Goal: Transaction & Acquisition: Purchase product/service

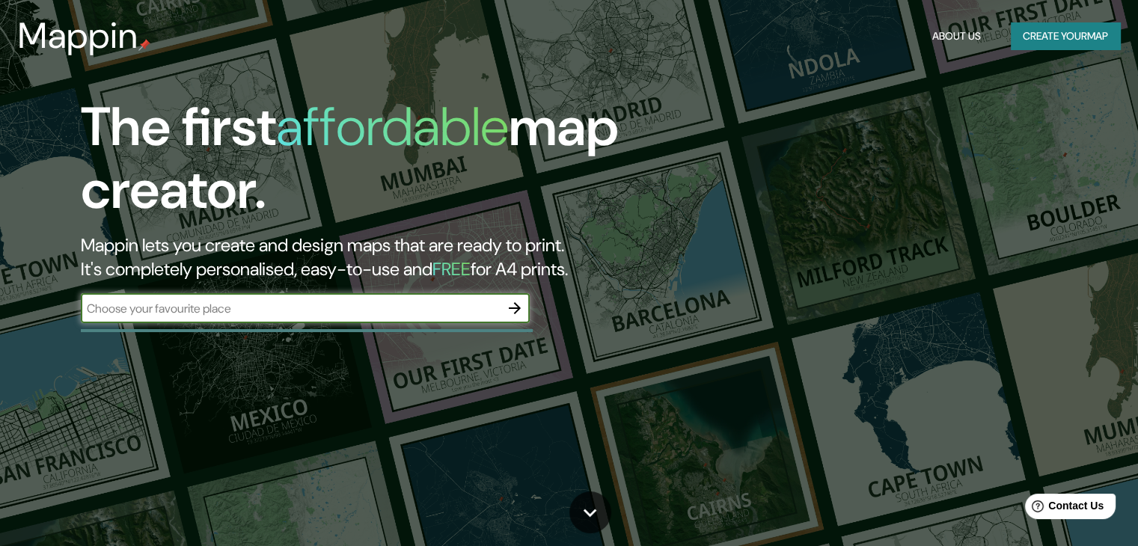
click at [331, 303] on input "text" at bounding box center [290, 308] width 419 height 17
type input "[GEOGRAPHIC_DATA], [GEOGRAPHIC_DATA]"
click at [516, 306] on icon "button" at bounding box center [515, 308] width 18 height 18
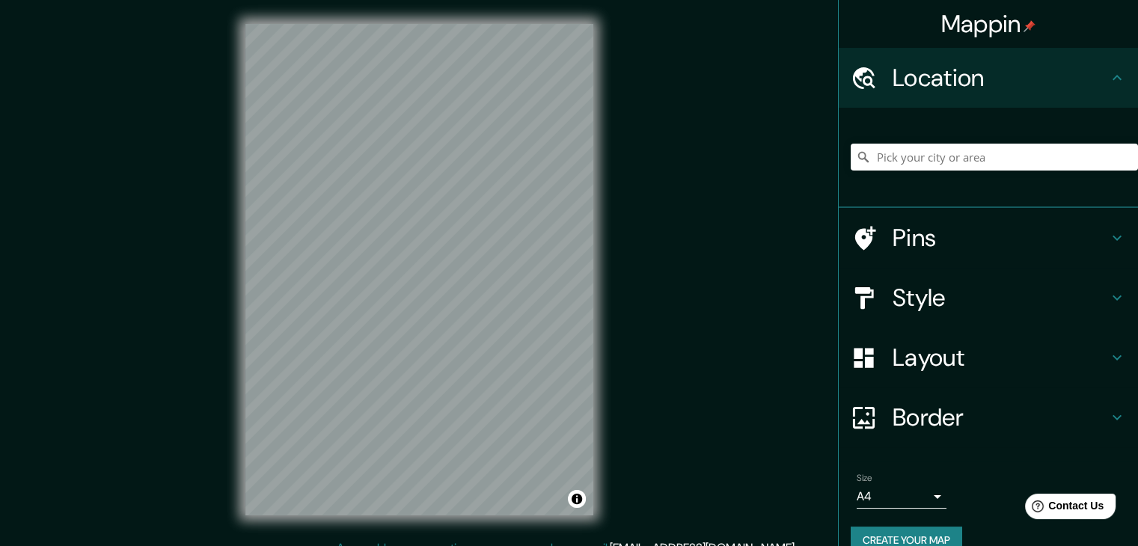
click at [933, 291] on h4 "Style" at bounding box center [1000, 298] width 215 height 30
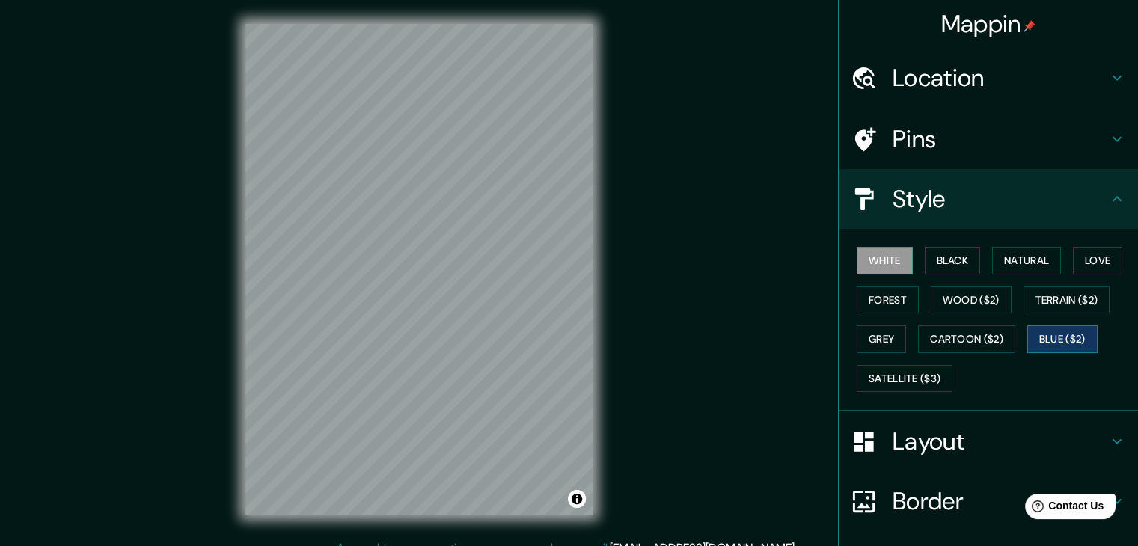
click at [1057, 337] on button "Blue ($2)" at bounding box center [1062, 339] width 70 height 28
click at [887, 260] on button "White" at bounding box center [885, 261] width 56 height 28
click at [617, 231] on div "© Mapbox © OpenStreetMap Improve this map" at bounding box center [419, 269] width 396 height 539
click at [1054, 334] on button "Blue ($2)" at bounding box center [1062, 339] width 70 height 28
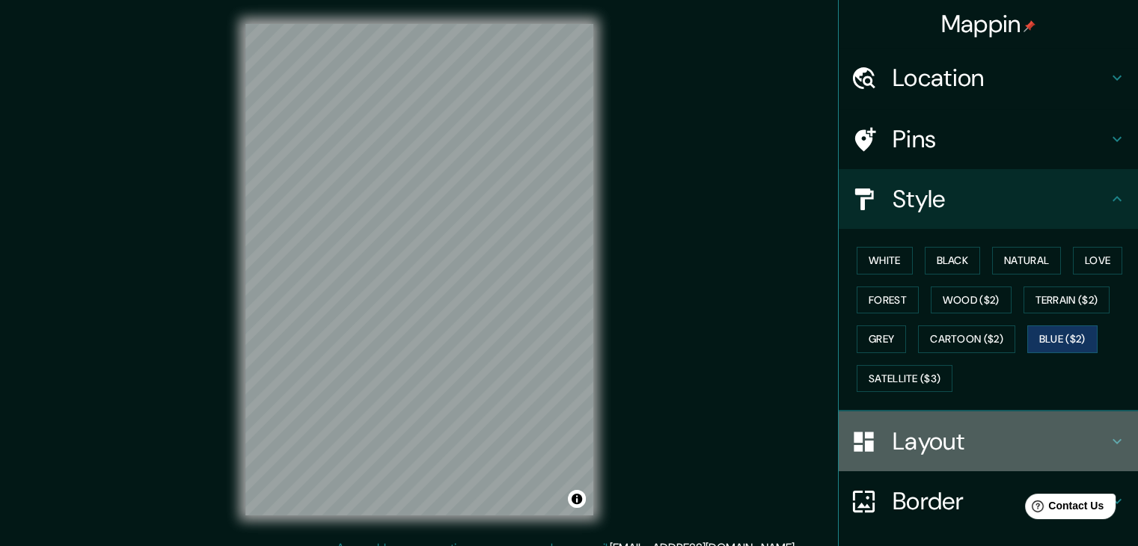
click at [944, 447] on h4 "Layout" at bounding box center [1000, 442] width 215 height 30
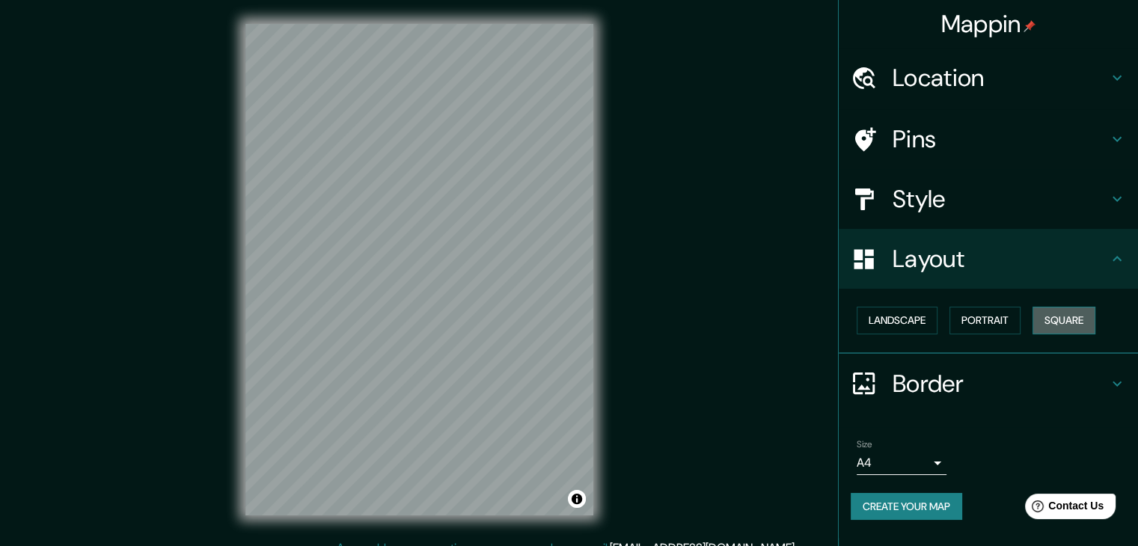
click at [1057, 317] on button "Square" at bounding box center [1064, 321] width 63 height 28
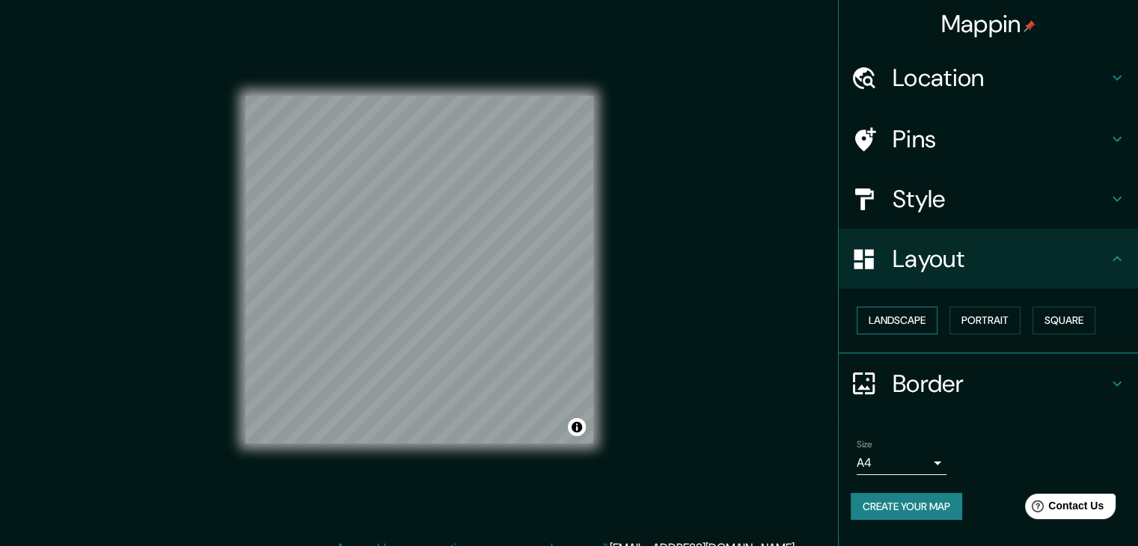
click at [929, 320] on button "Landscape" at bounding box center [897, 321] width 81 height 28
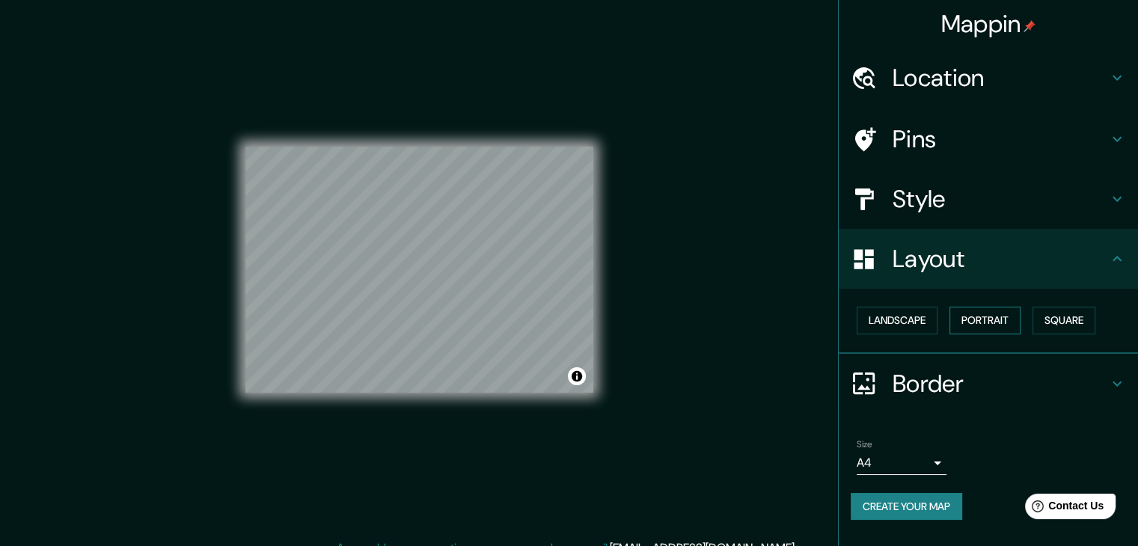
click at [982, 318] on button "Portrait" at bounding box center [985, 321] width 71 height 28
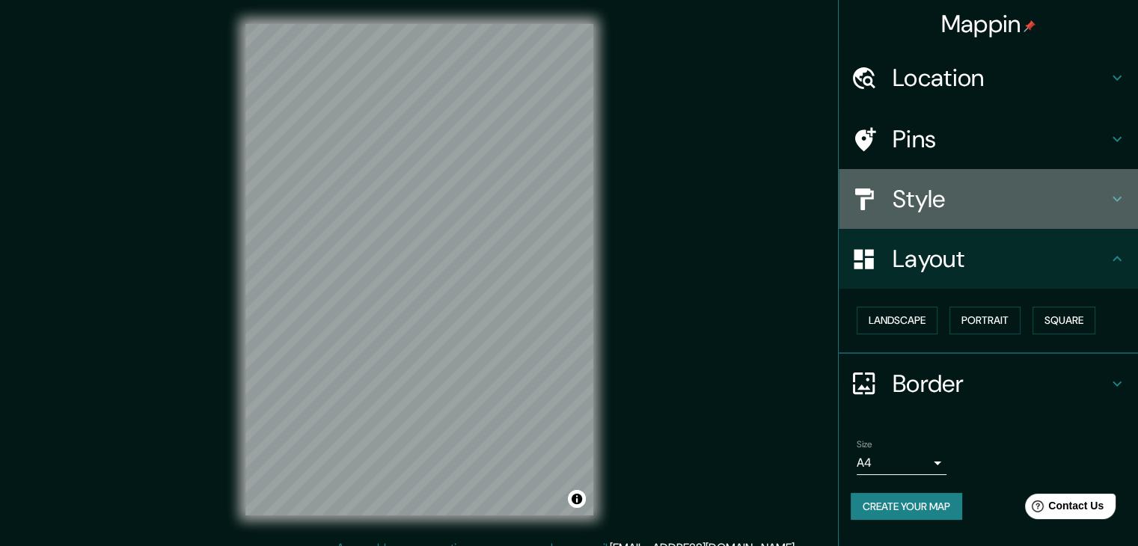
click at [940, 204] on h4 "Style" at bounding box center [1000, 199] width 215 height 30
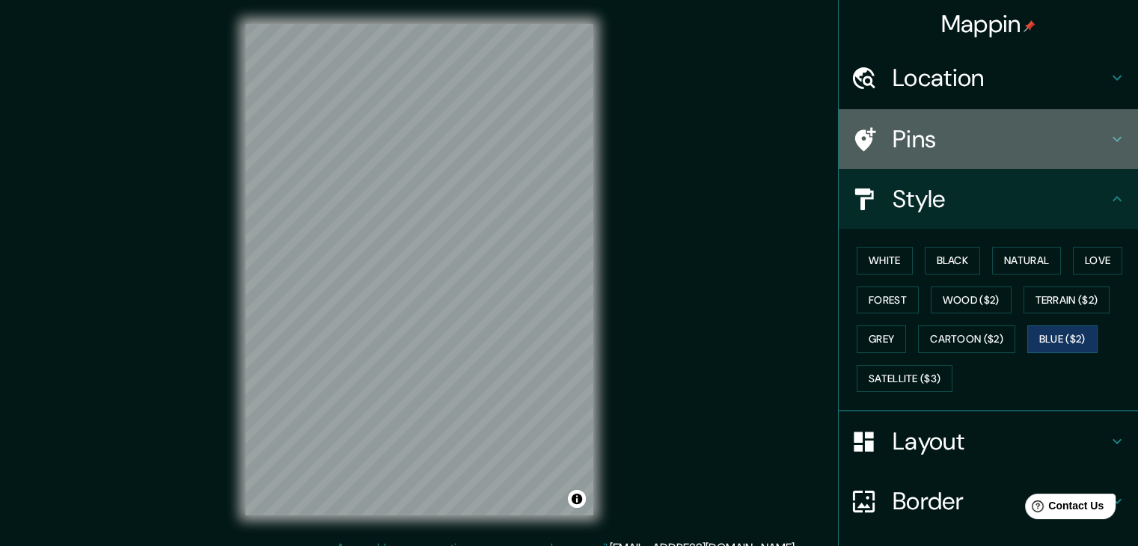
click at [931, 135] on h4 "Pins" at bounding box center [1000, 139] width 215 height 30
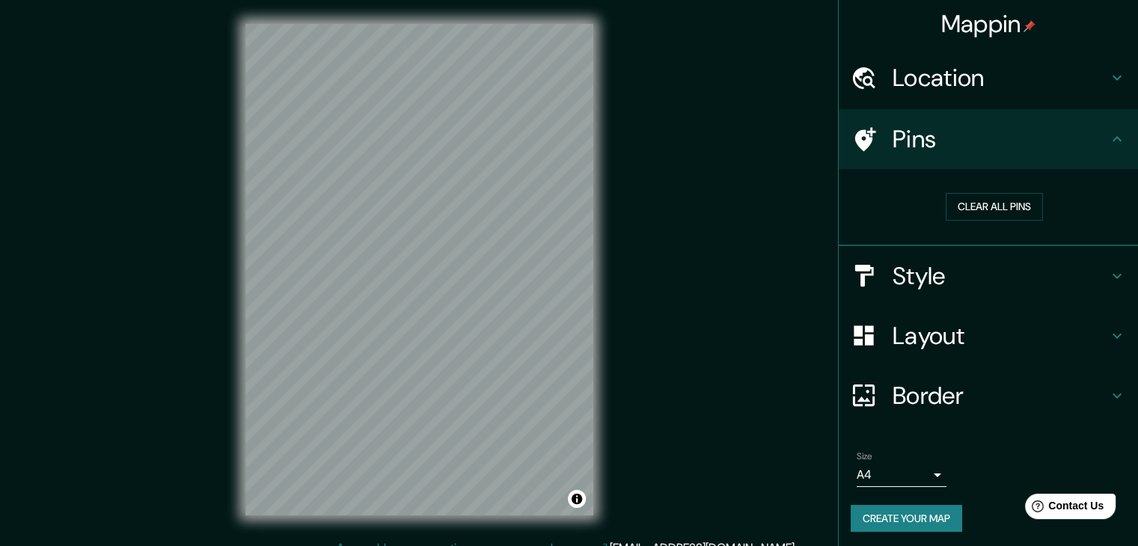
click at [958, 267] on h4 "Style" at bounding box center [1000, 276] width 215 height 30
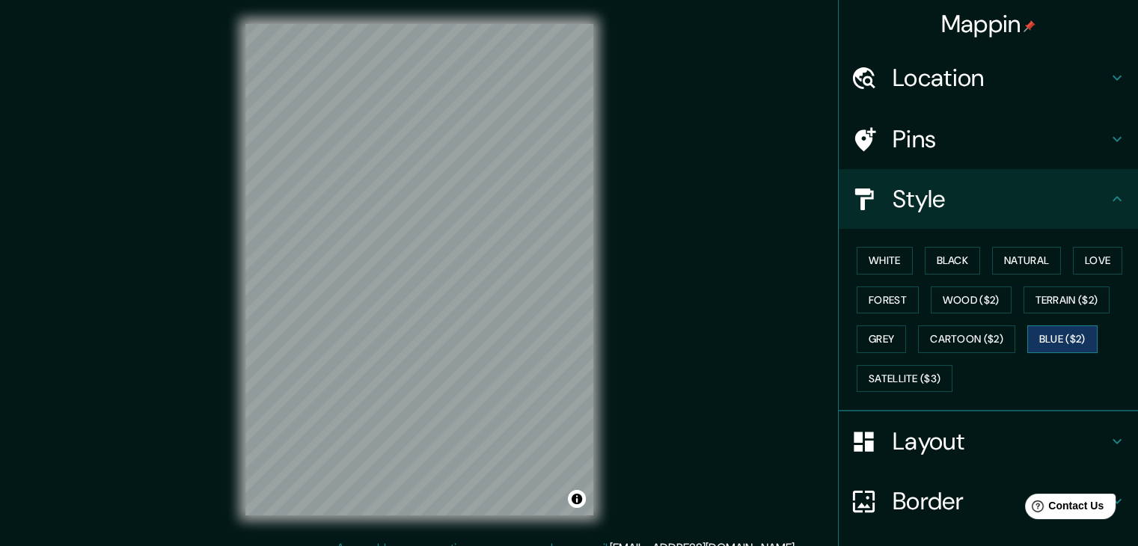
click at [1051, 334] on button "Blue ($2)" at bounding box center [1062, 339] width 70 height 28
drag, startPoint x: 1051, startPoint y: 333, endPoint x: 1051, endPoint y: 354, distance: 21.0
click at [1051, 354] on div "White Black Natural Love Forest Wood ($2) Terrain ($2) Grey Cartoon ($2) Blue (…" at bounding box center [994, 319] width 287 height 157
click at [908, 383] on button "Satellite ($3)" at bounding box center [905, 379] width 96 height 28
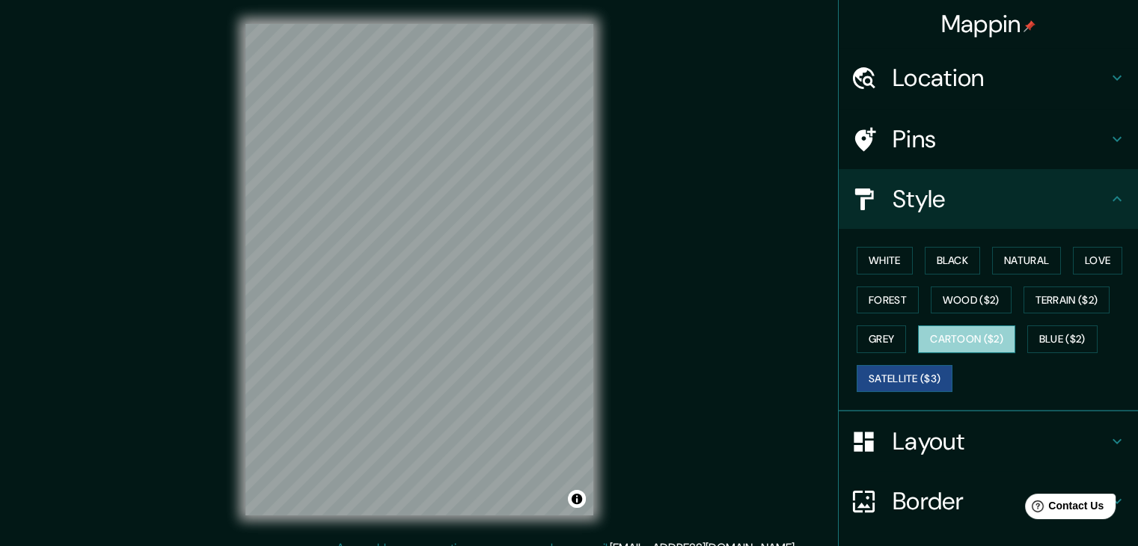
click at [962, 332] on button "Cartoon ($2)" at bounding box center [966, 339] width 97 height 28
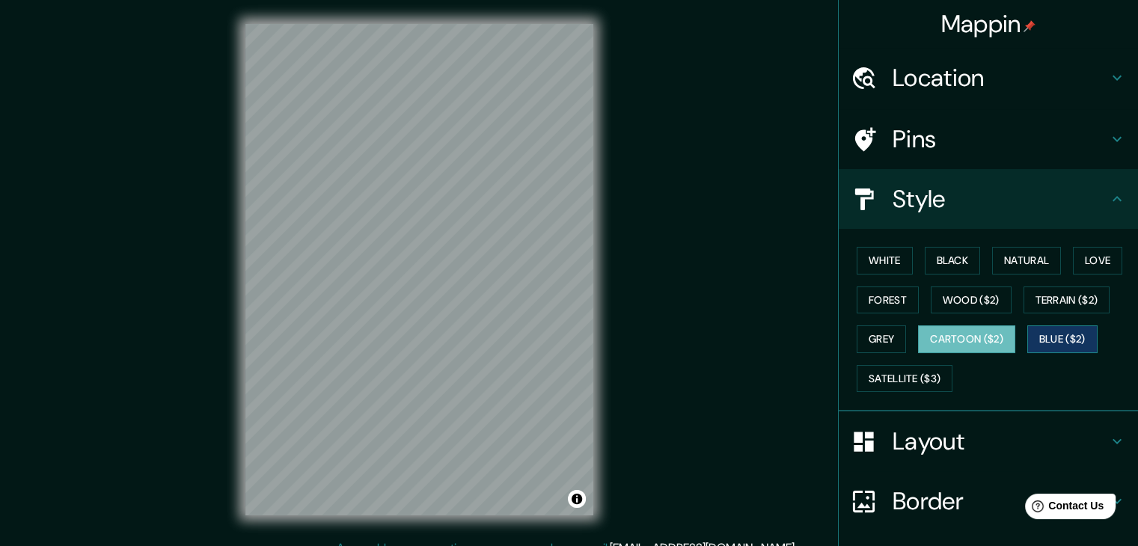
click at [1046, 338] on button "Blue ($2)" at bounding box center [1062, 339] width 70 height 28
